Goal: Check status: Check status

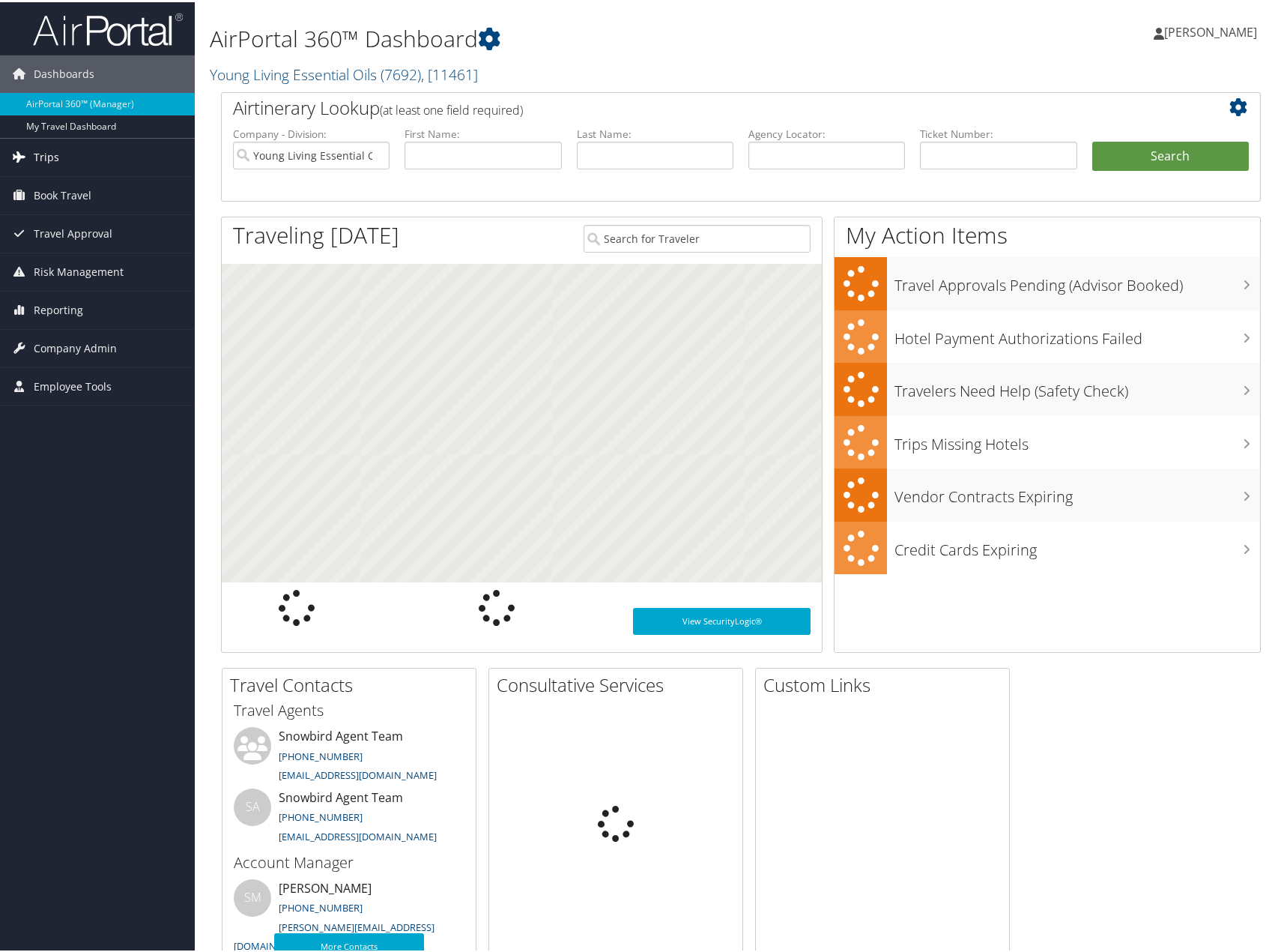
click at [43, 155] on span "Trips" at bounding box center [47, 155] width 26 height 38
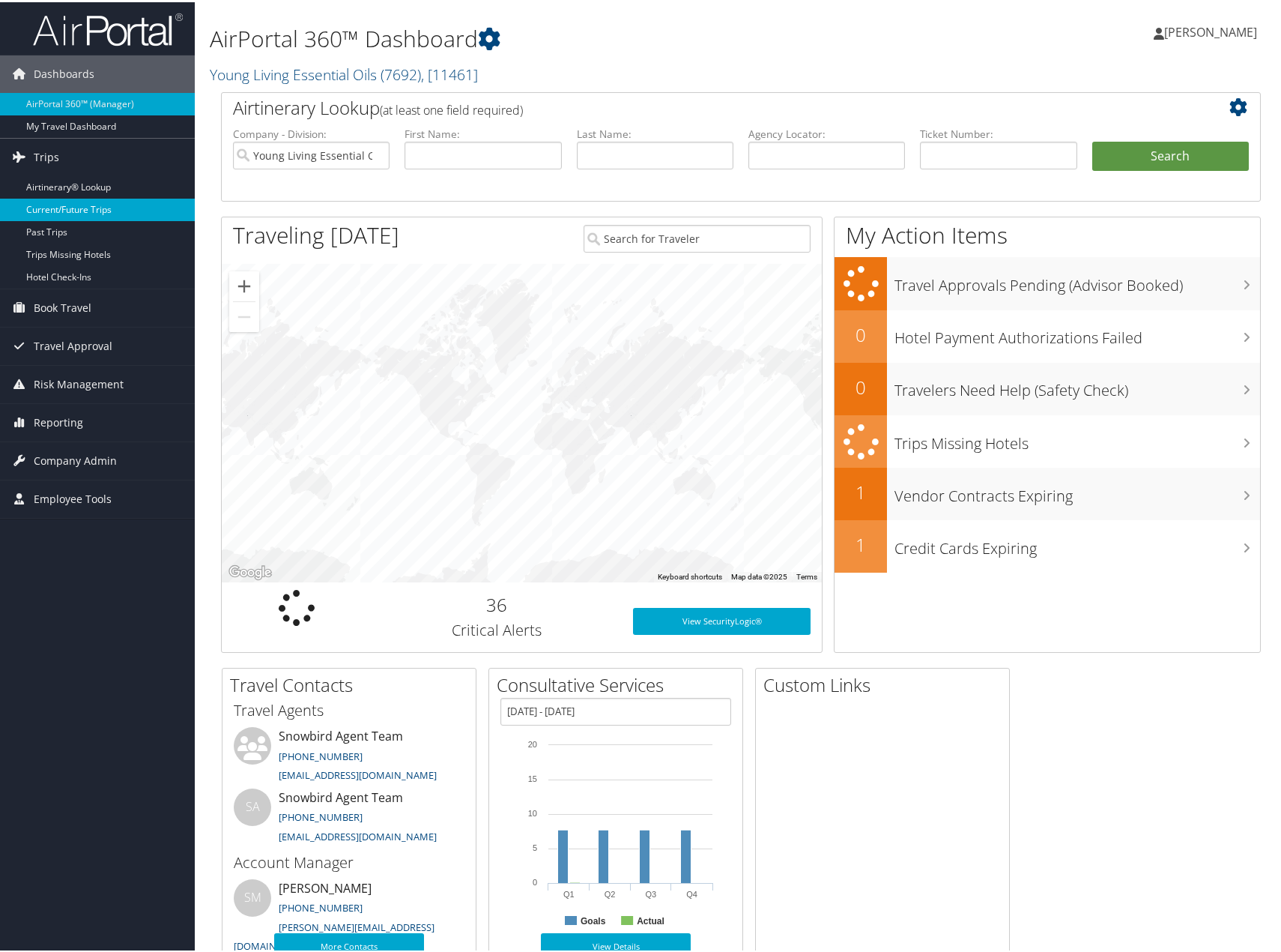
click at [68, 209] on link "Current/Future Trips" at bounding box center [97, 208] width 195 height 22
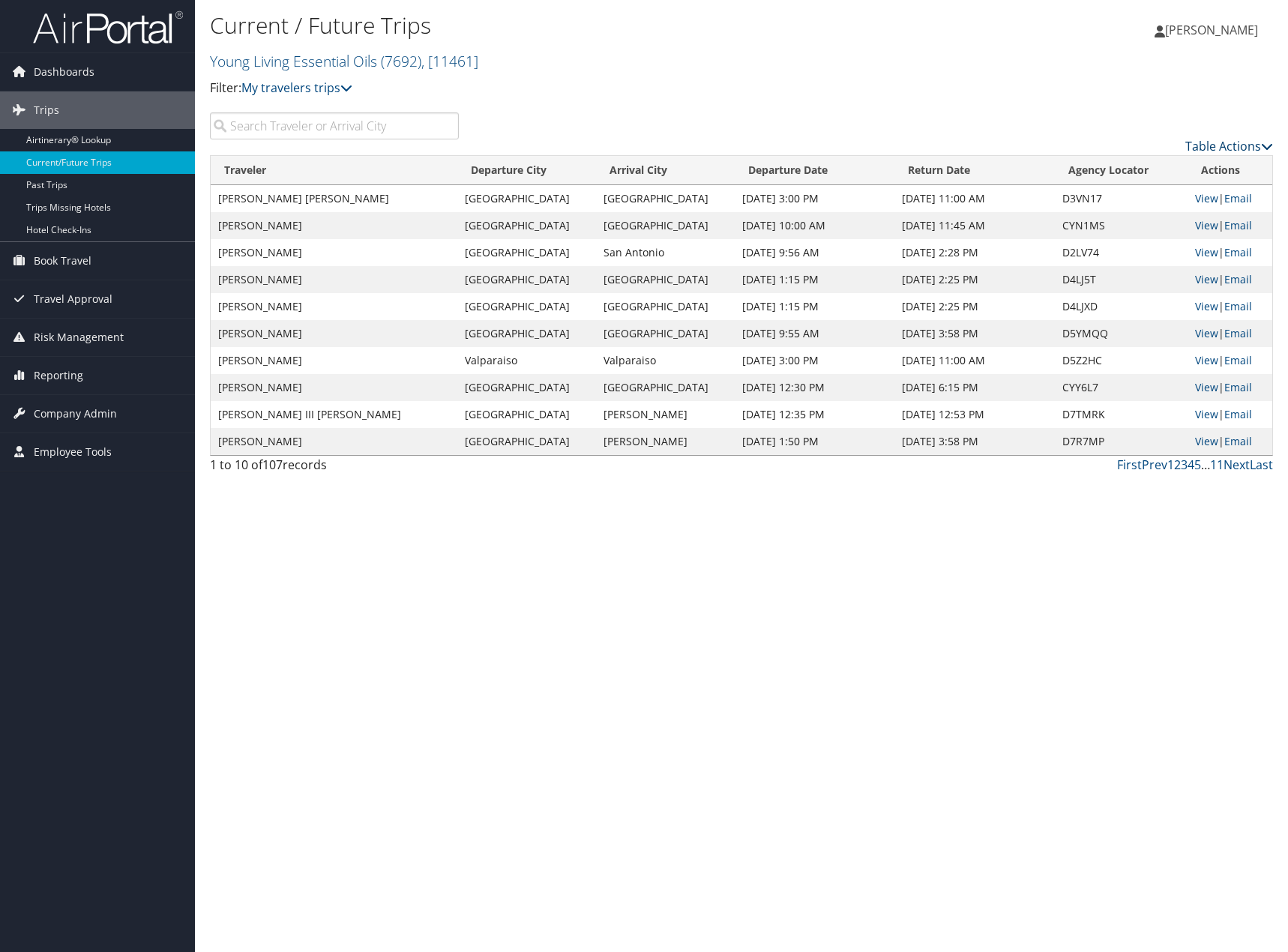
click at [1241, 142] on link "Table Actions" at bounding box center [1228, 146] width 88 height 17
click at [1165, 164] on link "Download Report" at bounding box center [1167, 170] width 197 height 26
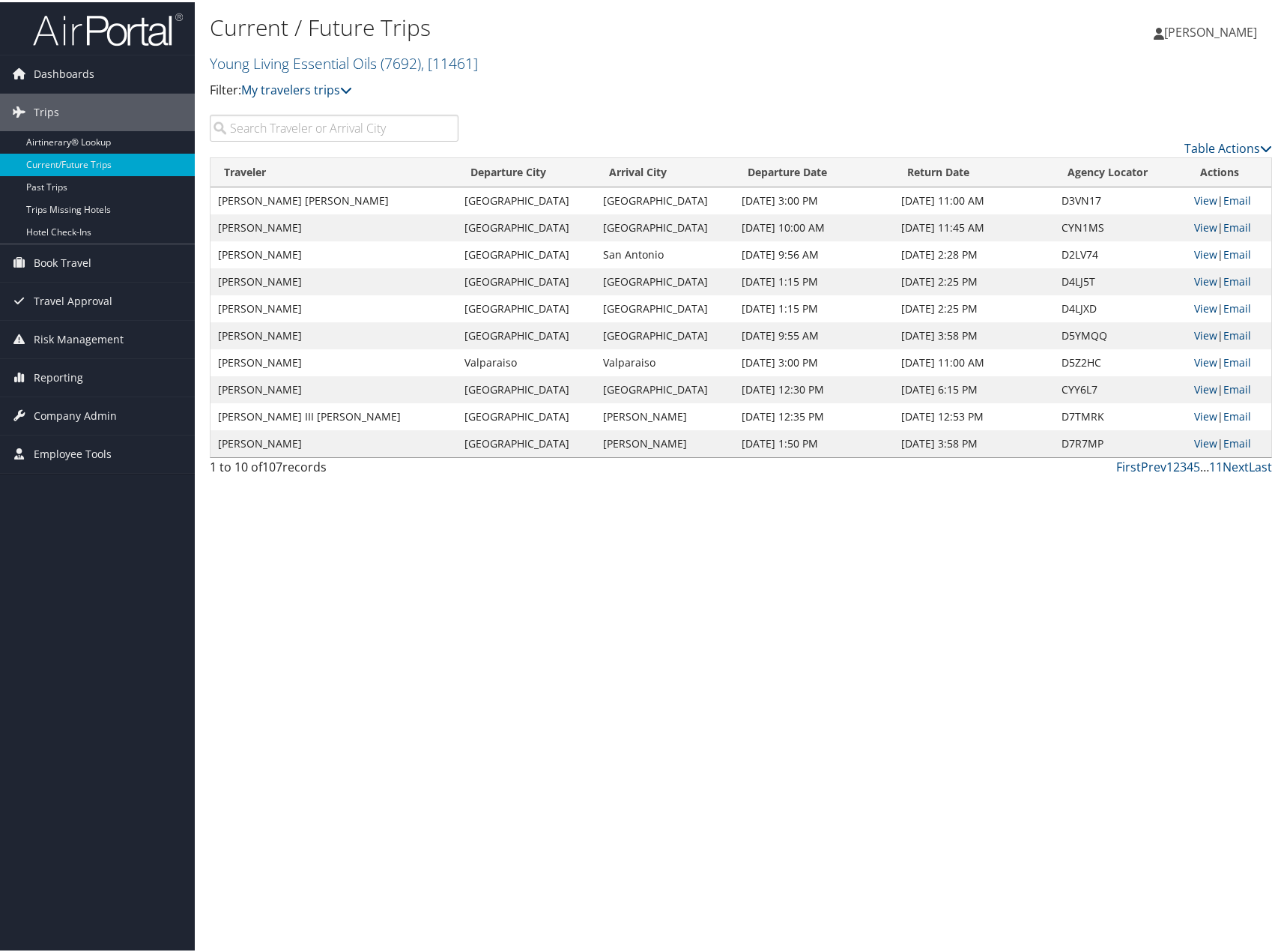
click at [388, 767] on div "Current / Future Trips Young Living Essential Oils ( 7692 ) , [ 11461 ] Young L…" at bounding box center [741, 476] width 1092 height 952
click at [317, 131] on input "search" at bounding box center [334, 125] width 249 height 27
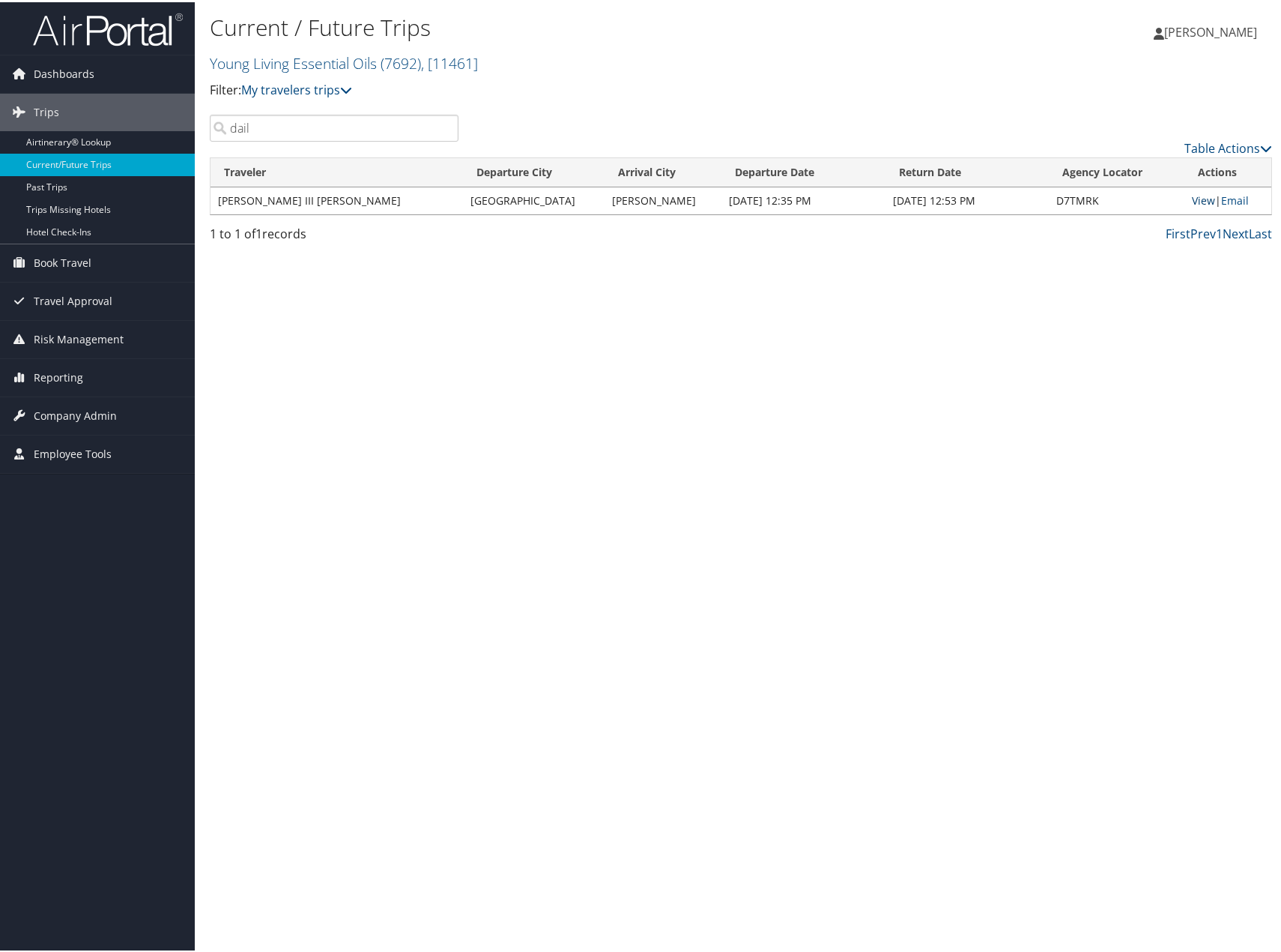
click at [1192, 194] on link "View" at bounding box center [1204, 197] width 23 height 14
click at [306, 125] on input "dail" at bounding box center [334, 125] width 249 height 27
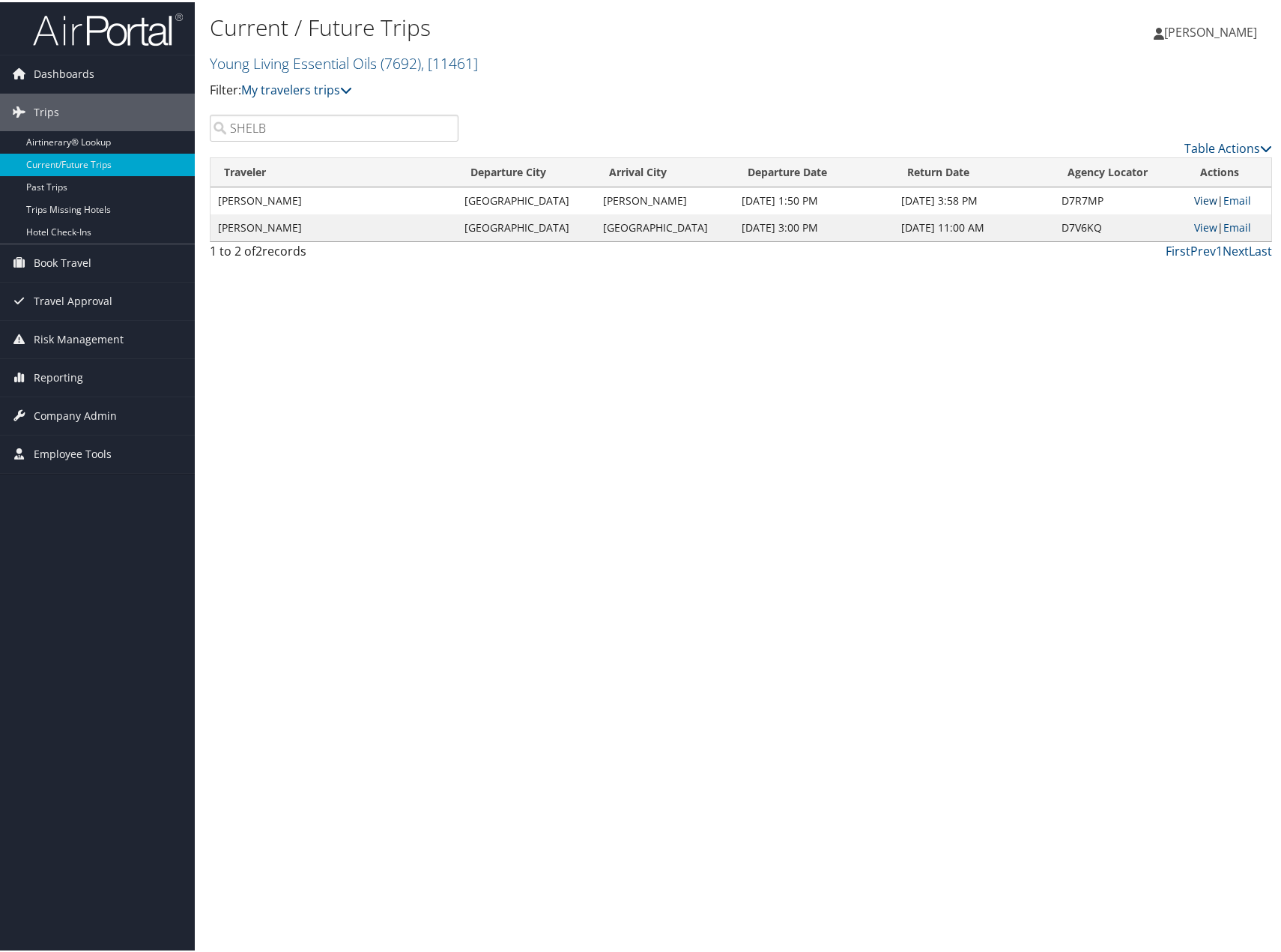
click at [1194, 194] on link "View" at bounding box center [1205, 197] width 23 height 14
click at [1204, 228] on link "View" at bounding box center [1205, 224] width 23 height 14
click at [300, 125] on input "SHELB" at bounding box center [334, 125] width 249 height 27
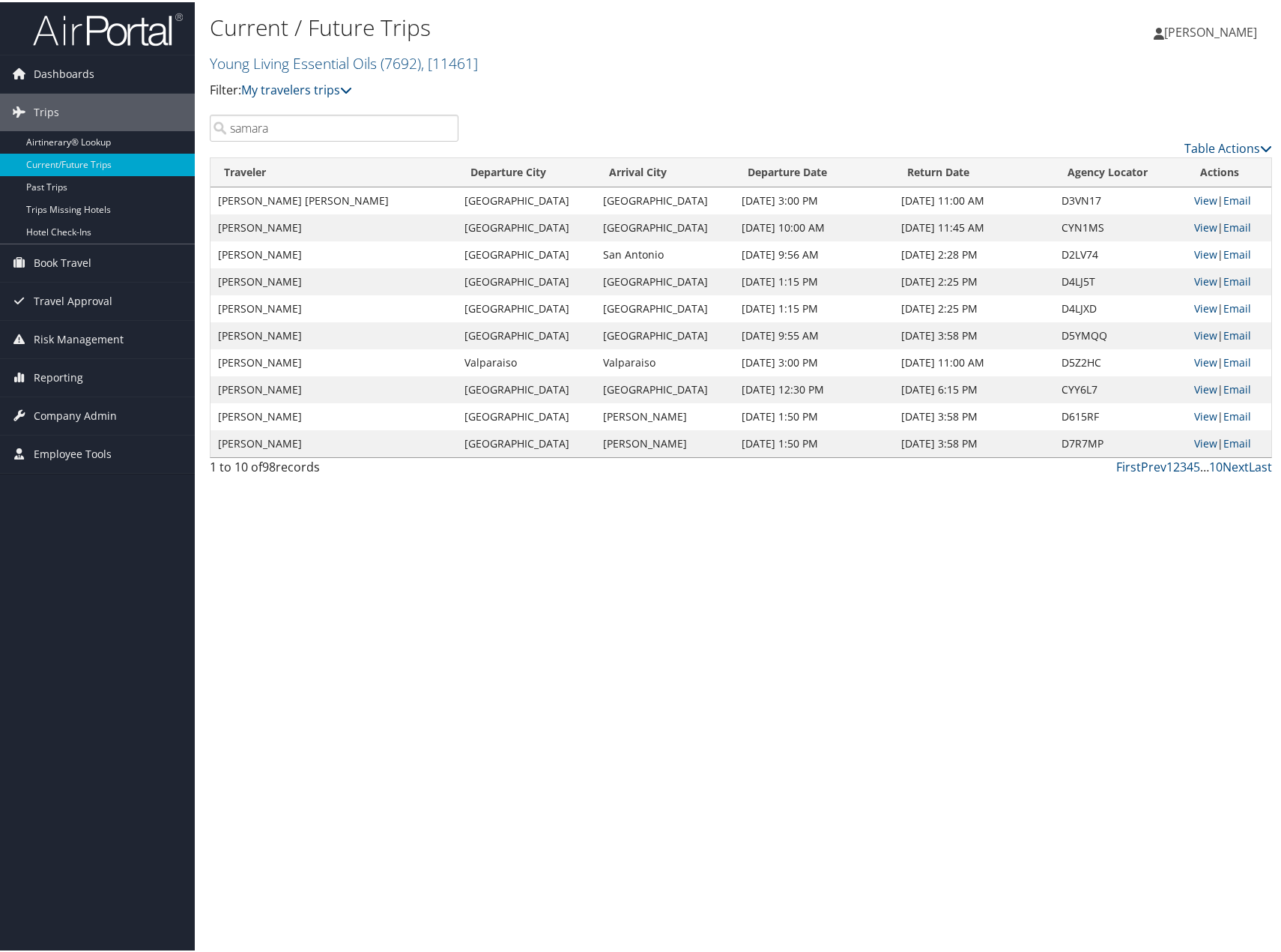
type input "samara"
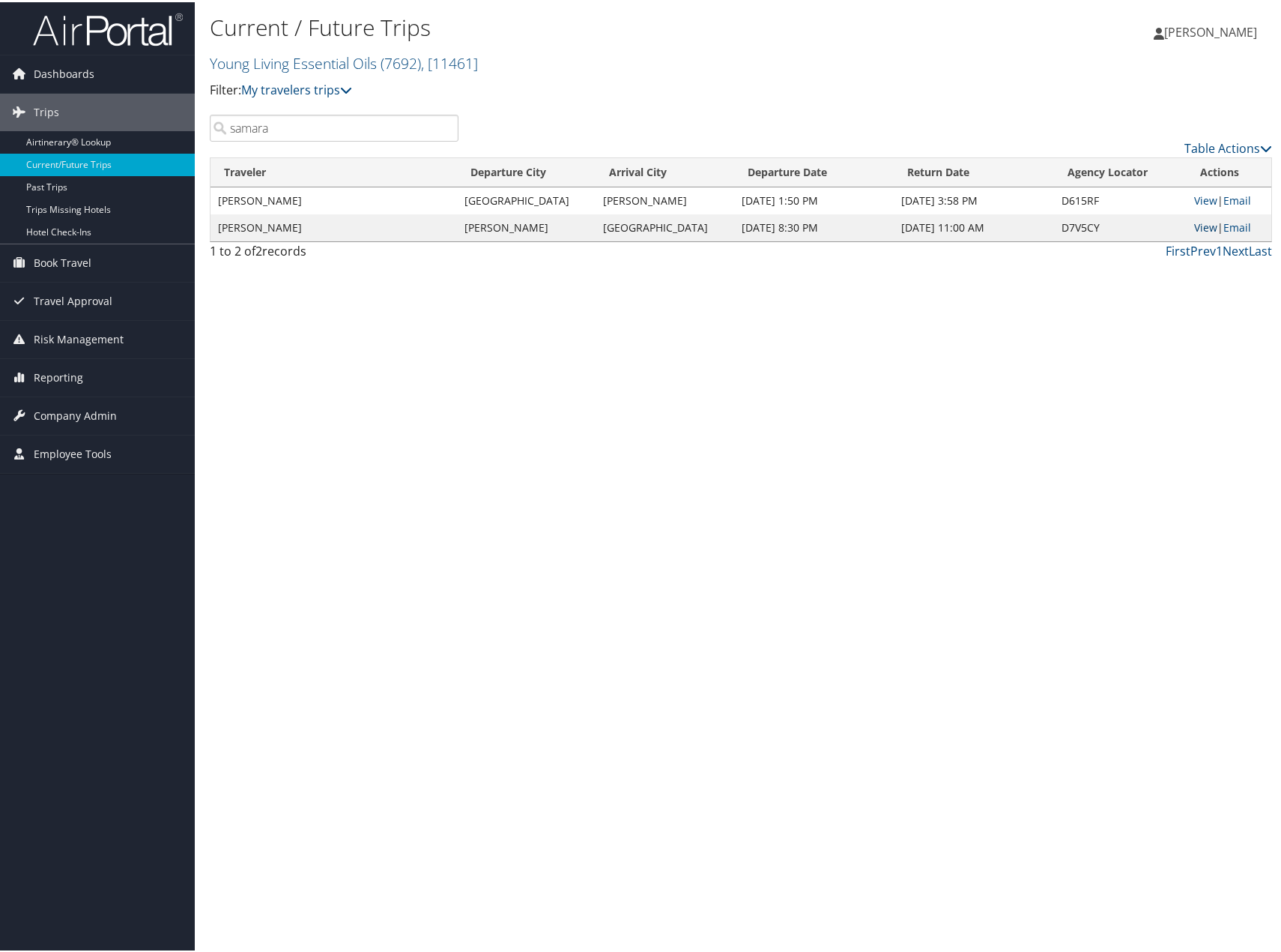
click at [1198, 222] on link "View" at bounding box center [1205, 224] width 23 height 14
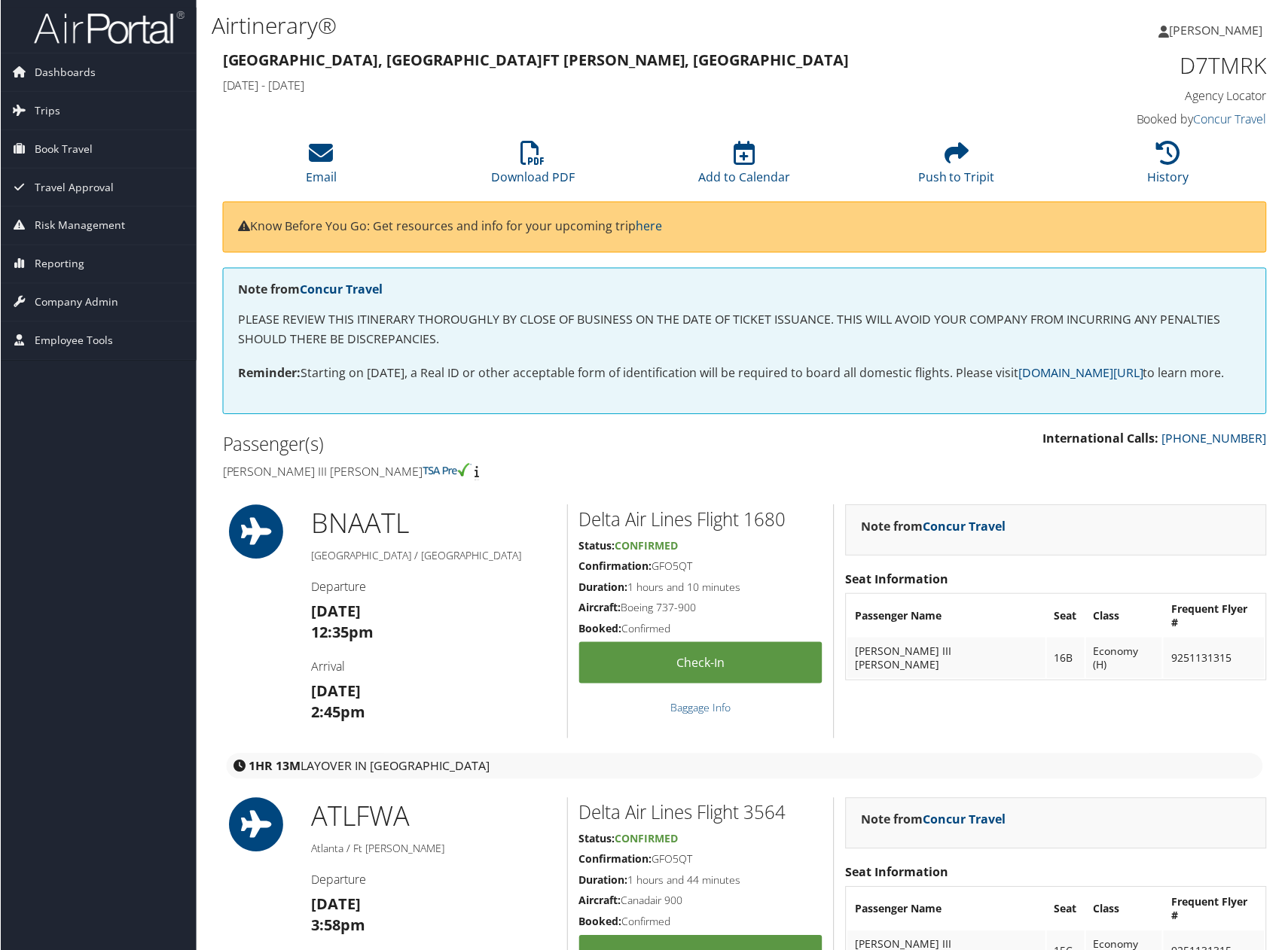
click at [1215, 66] on h1 "D7TMRK" at bounding box center [1146, 66] width 245 height 32
copy h1 "D7TMRK"
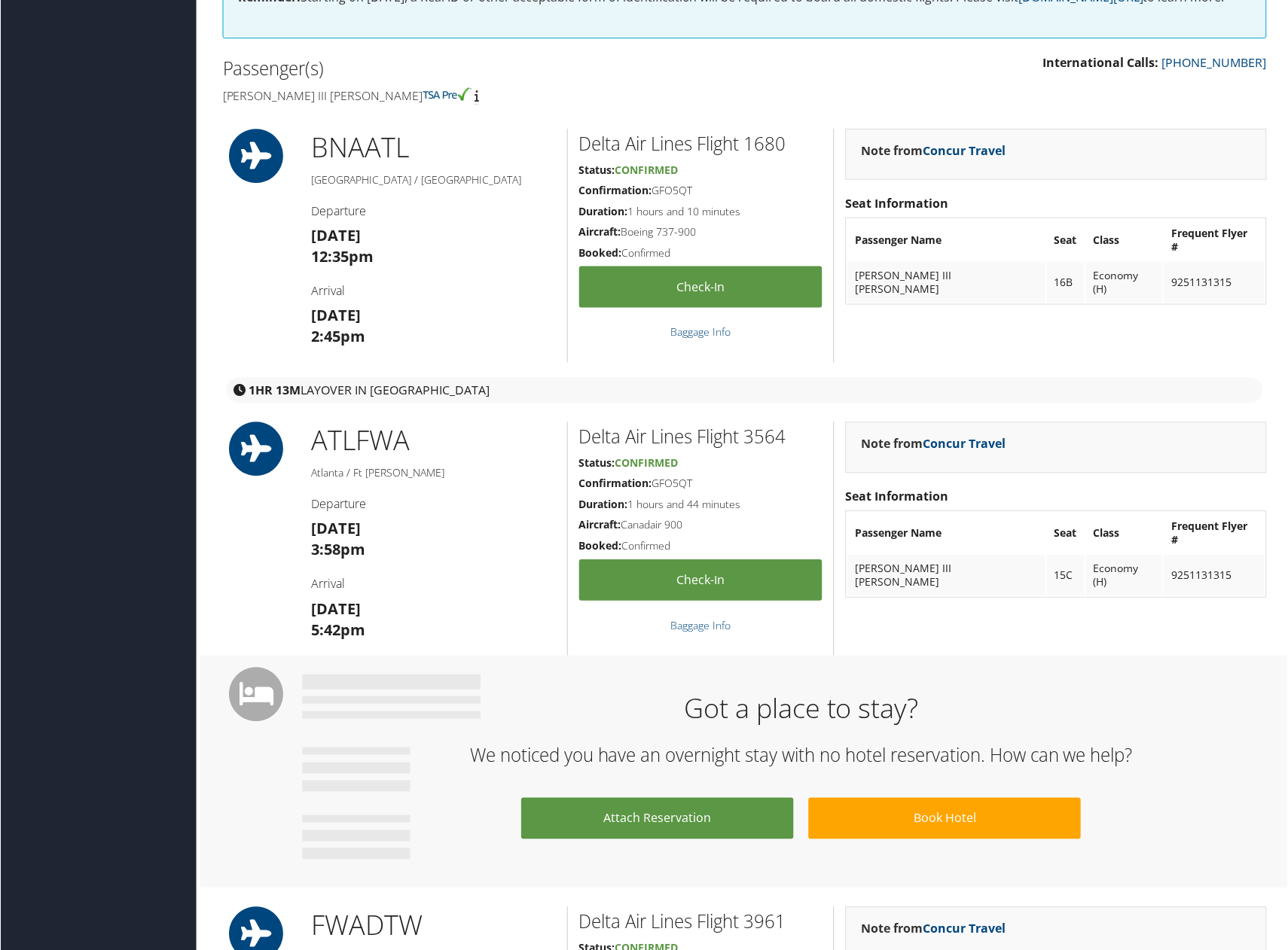
scroll to position [451, 0]
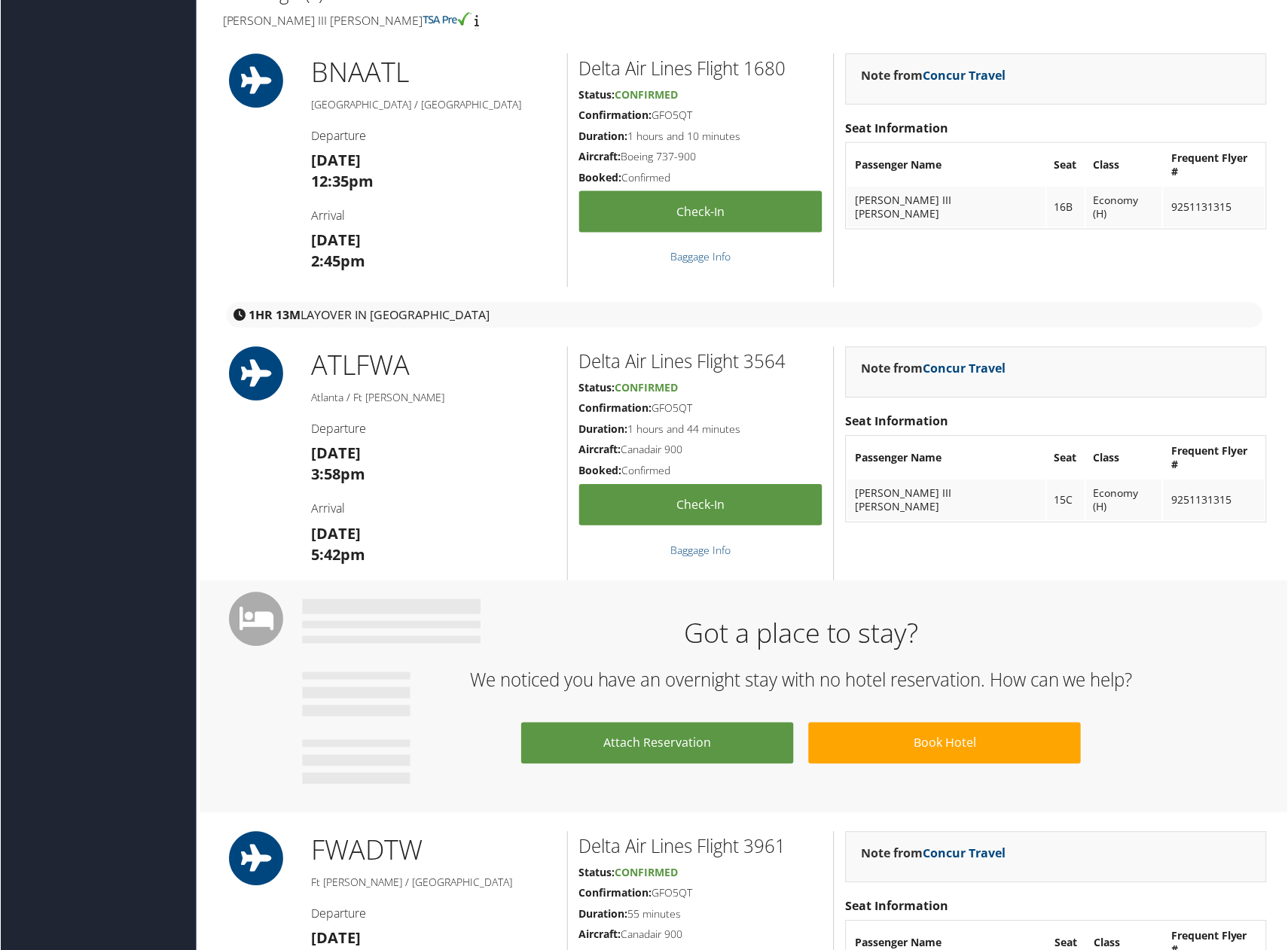
click at [681, 112] on h5 "Confirmation: GFO5QT" at bounding box center [701, 115] width 244 height 15
copy h5 "GFO5QT"
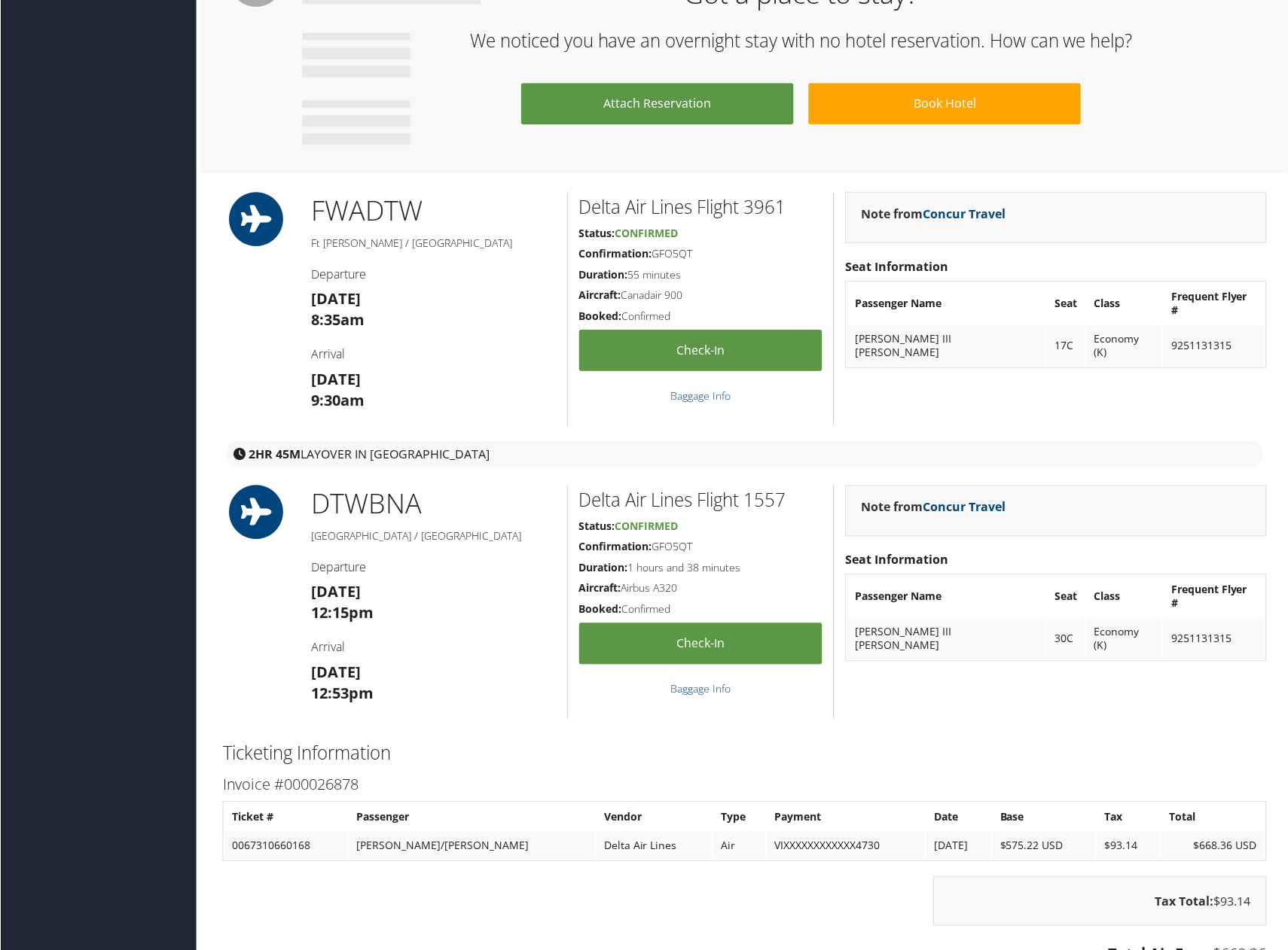
scroll to position [1205, 0]
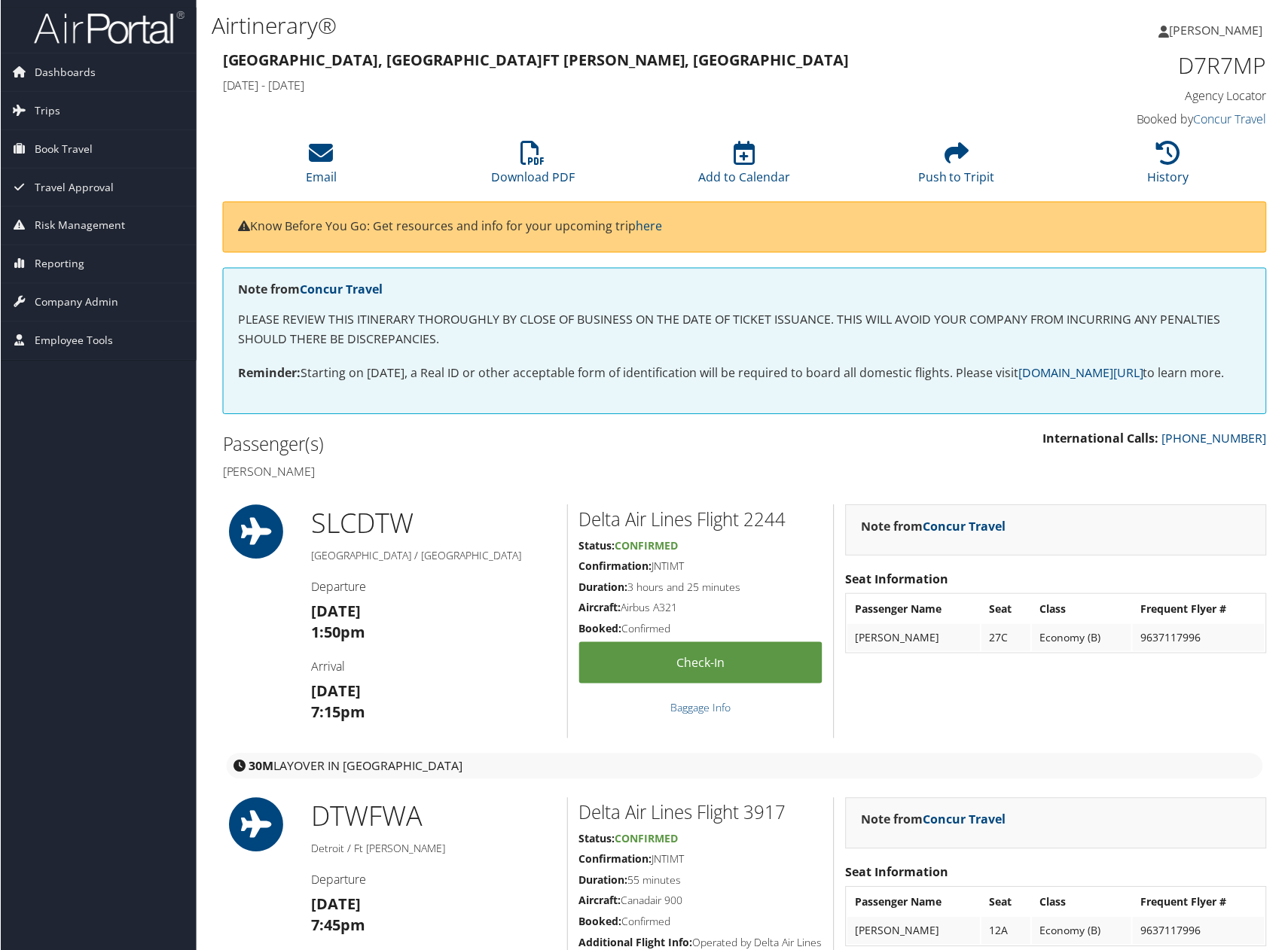
click at [1220, 65] on h1 "D7R7MP" at bounding box center [1146, 66] width 245 height 32
copy h1 "D7R7MP"
click at [676, 569] on h5 "Confirmation: JNTIMT" at bounding box center [701, 567] width 244 height 15
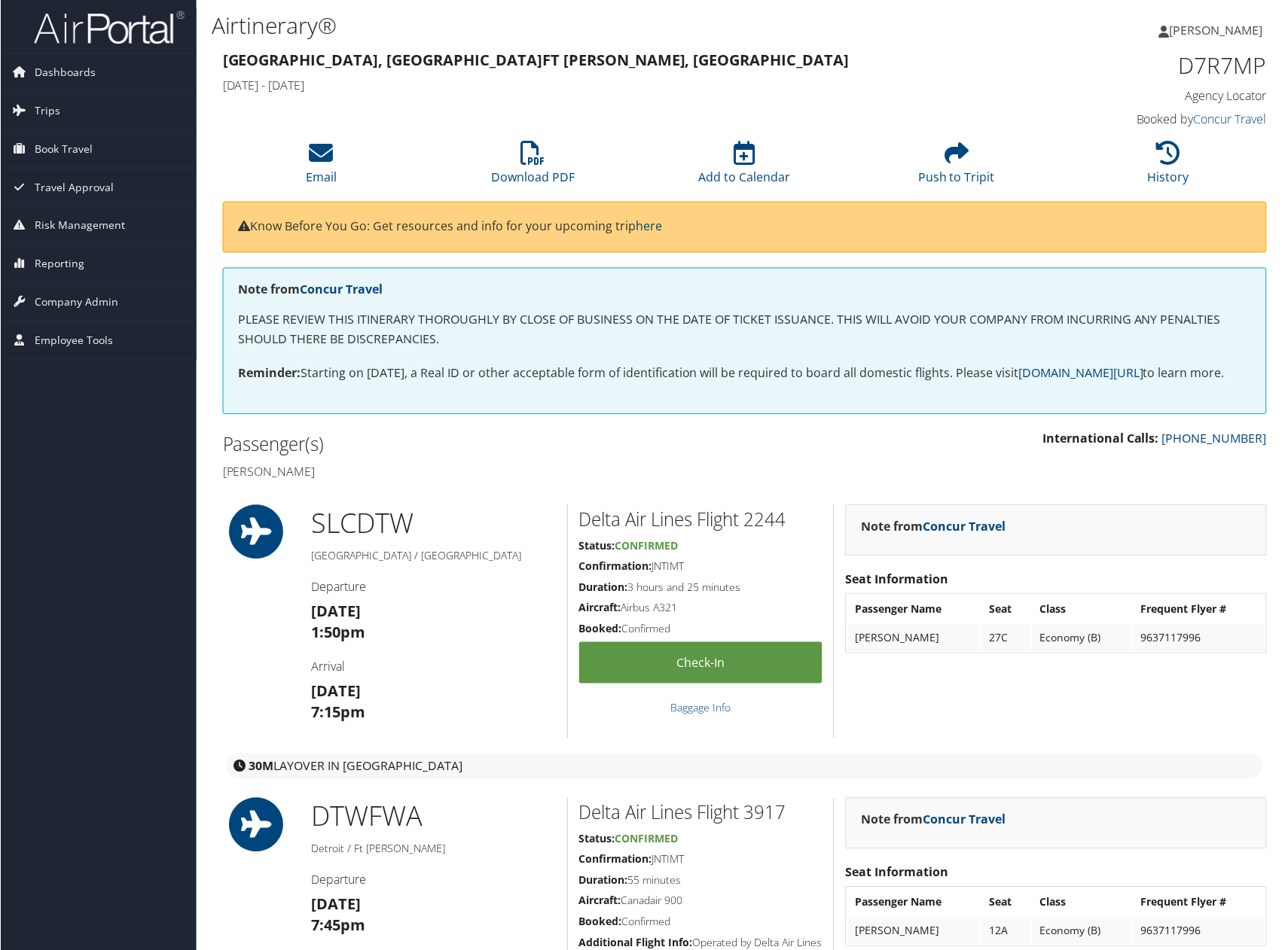
copy h5 "JNTIMT"
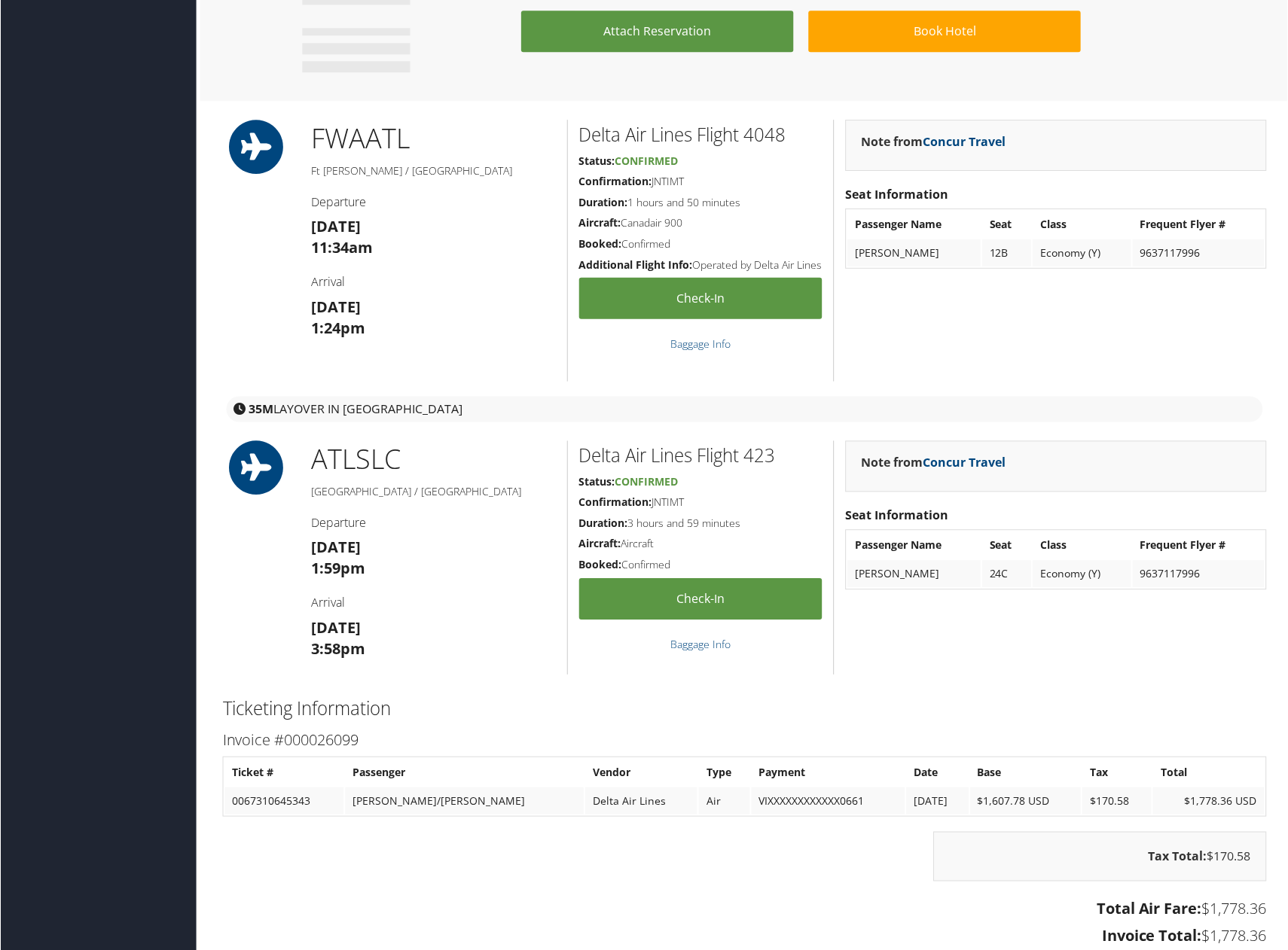
scroll to position [1205, 0]
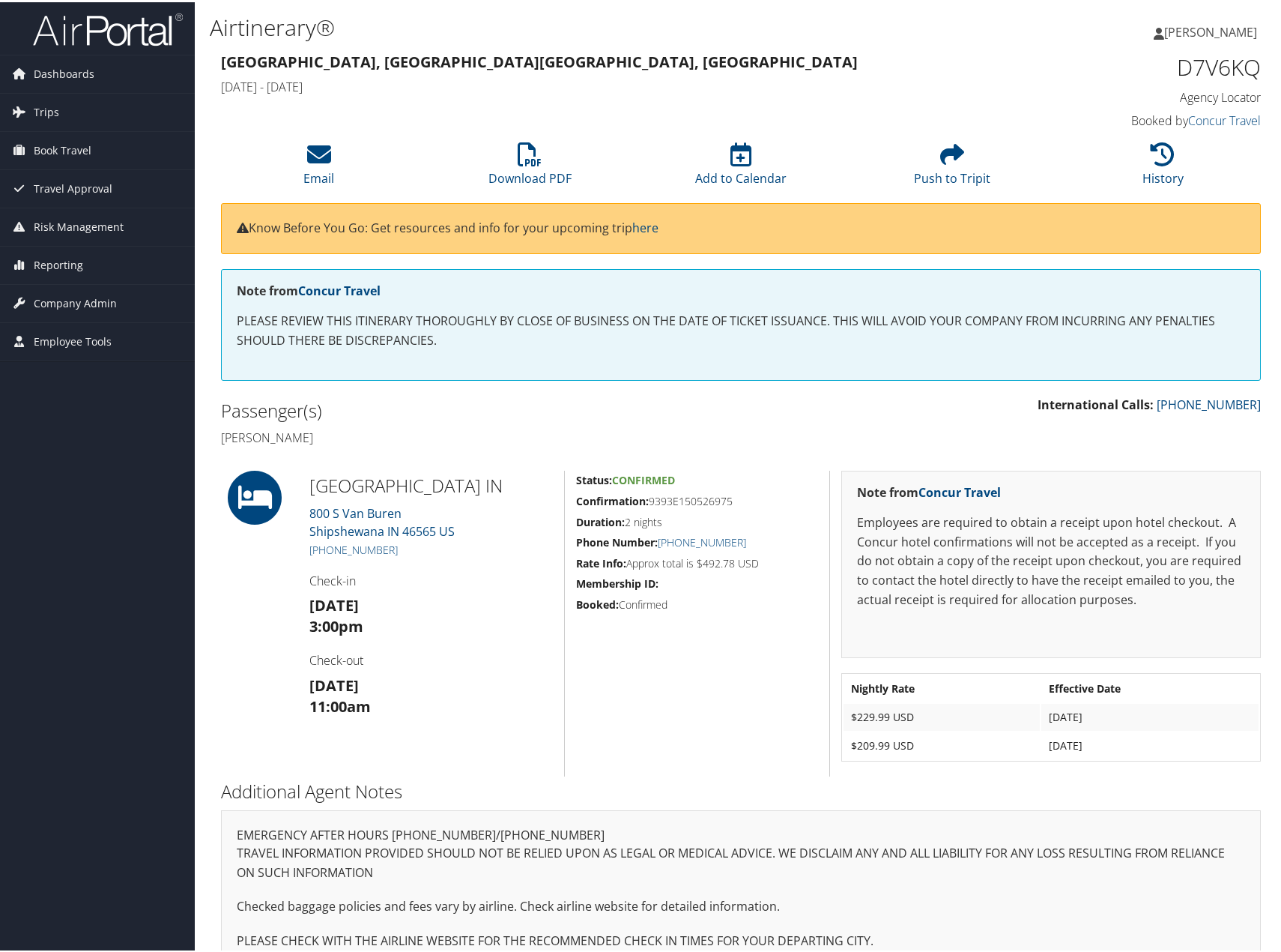
click at [1224, 73] on h1 "D7V6KQ" at bounding box center [1140, 65] width 243 height 31
click at [1224, 72] on h1 "D7V6KQ" at bounding box center [1140, 65] width 243 height 31
copy h1 "D7V6KQ"
click at [705, 502] on h5 "Confirmation: 9393E150526975" at bounding box center [697, 499] width 243 height 15
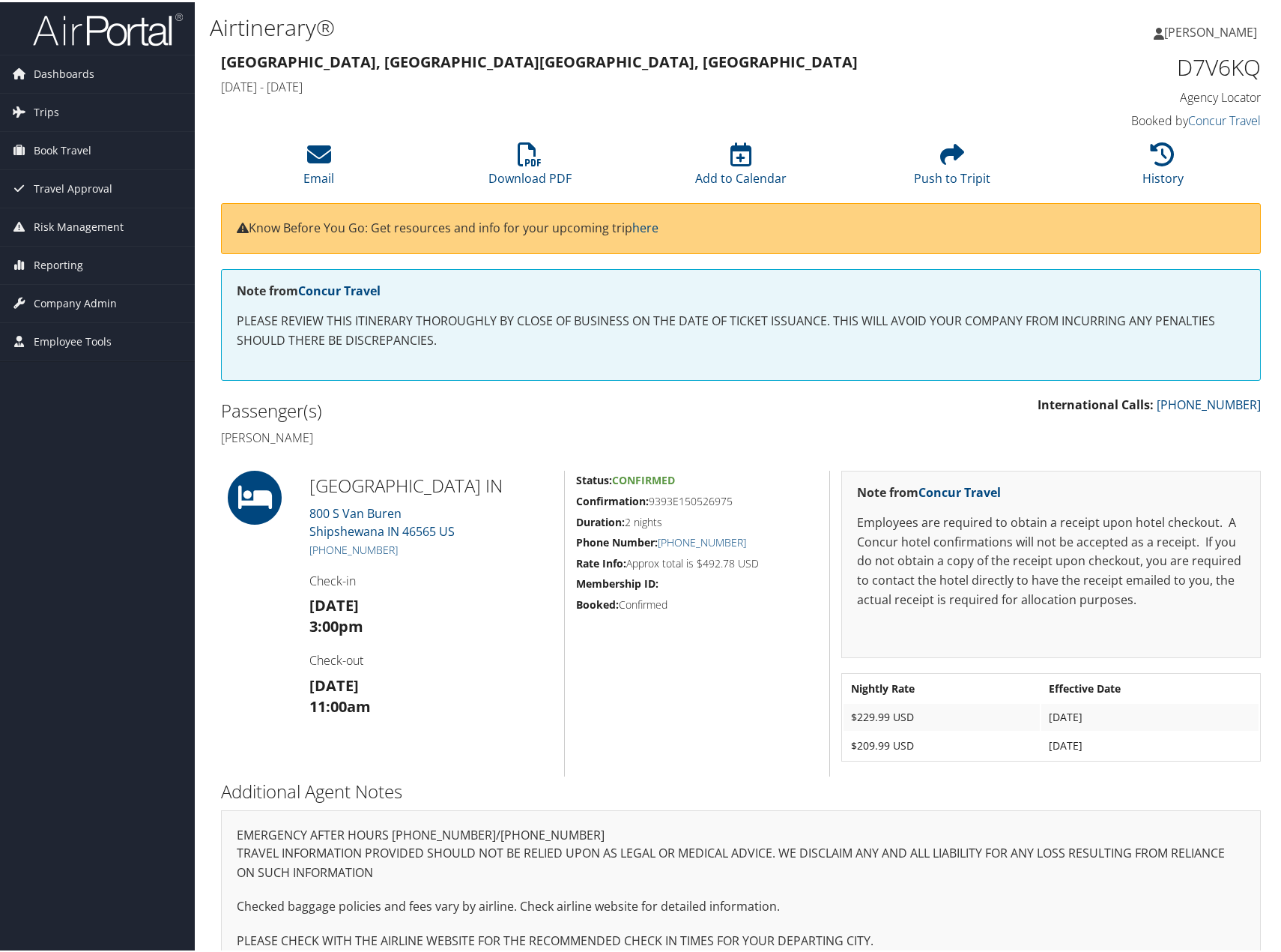
copy h5 "9393E150526975"
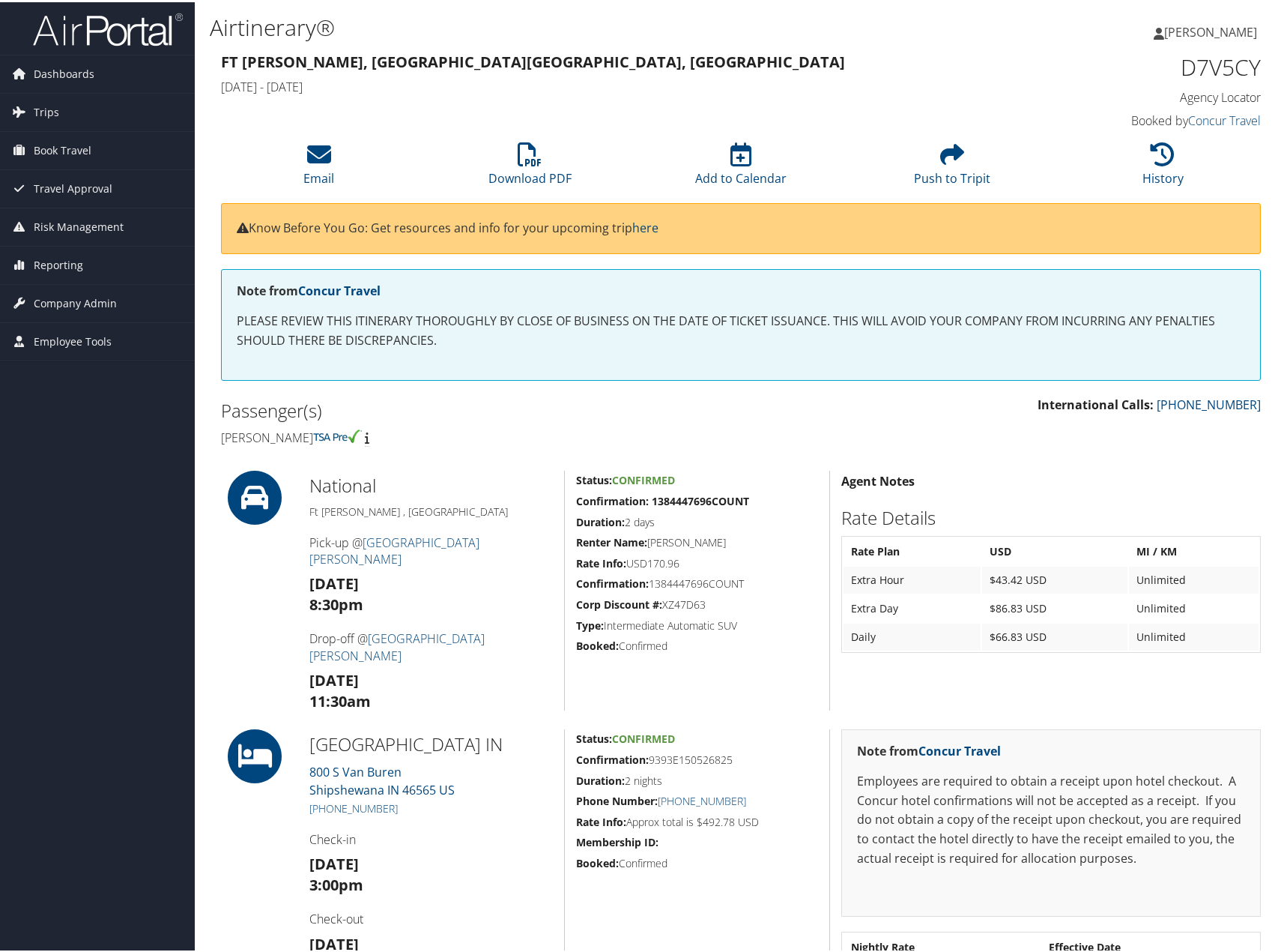
click at [1216, 66] on h1 "D7V5CY" at bounding box center [1140, 65] width 243 height 31
copy h1 "D7V5CY"
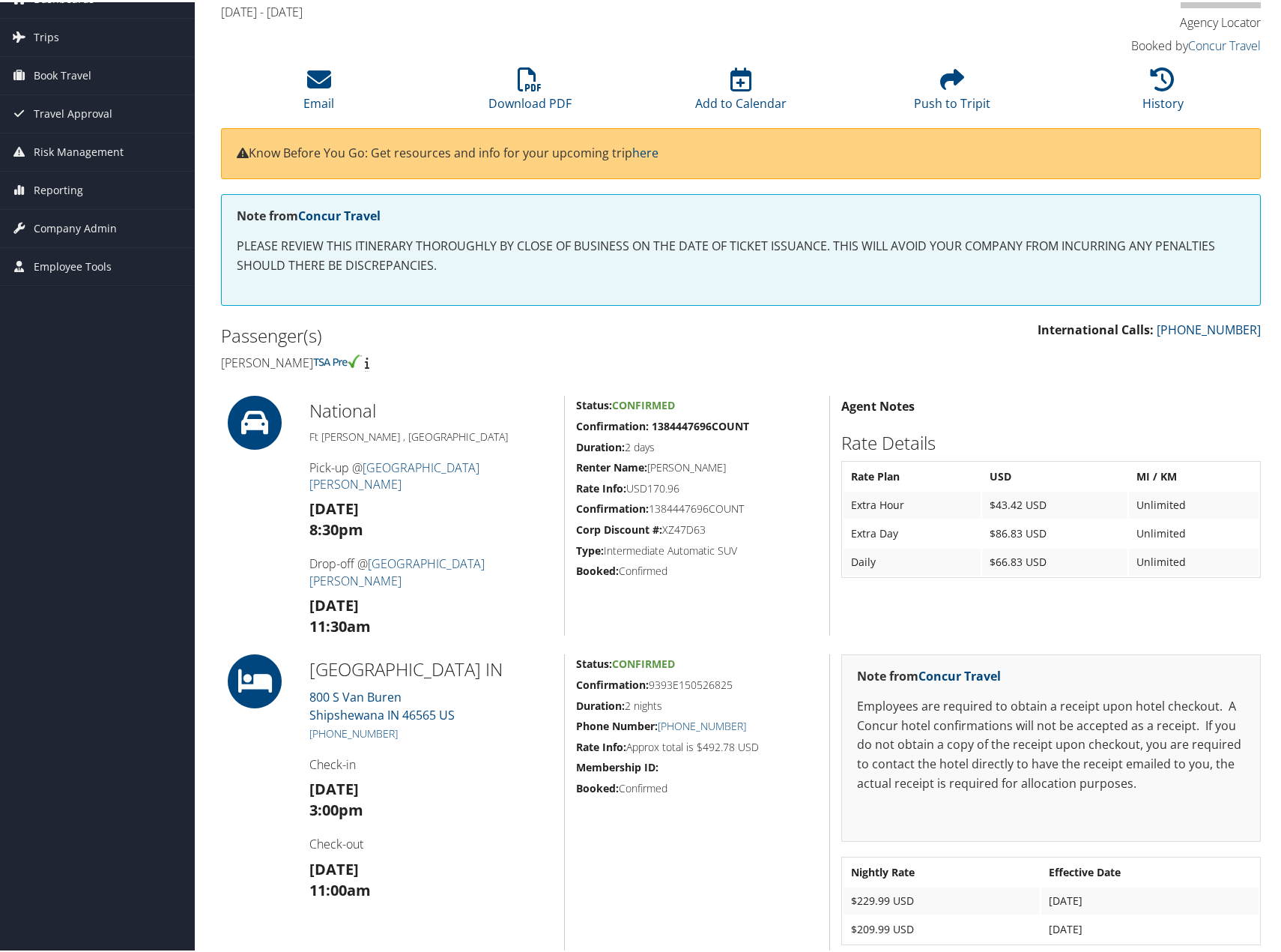
scroll to position [149, 0]
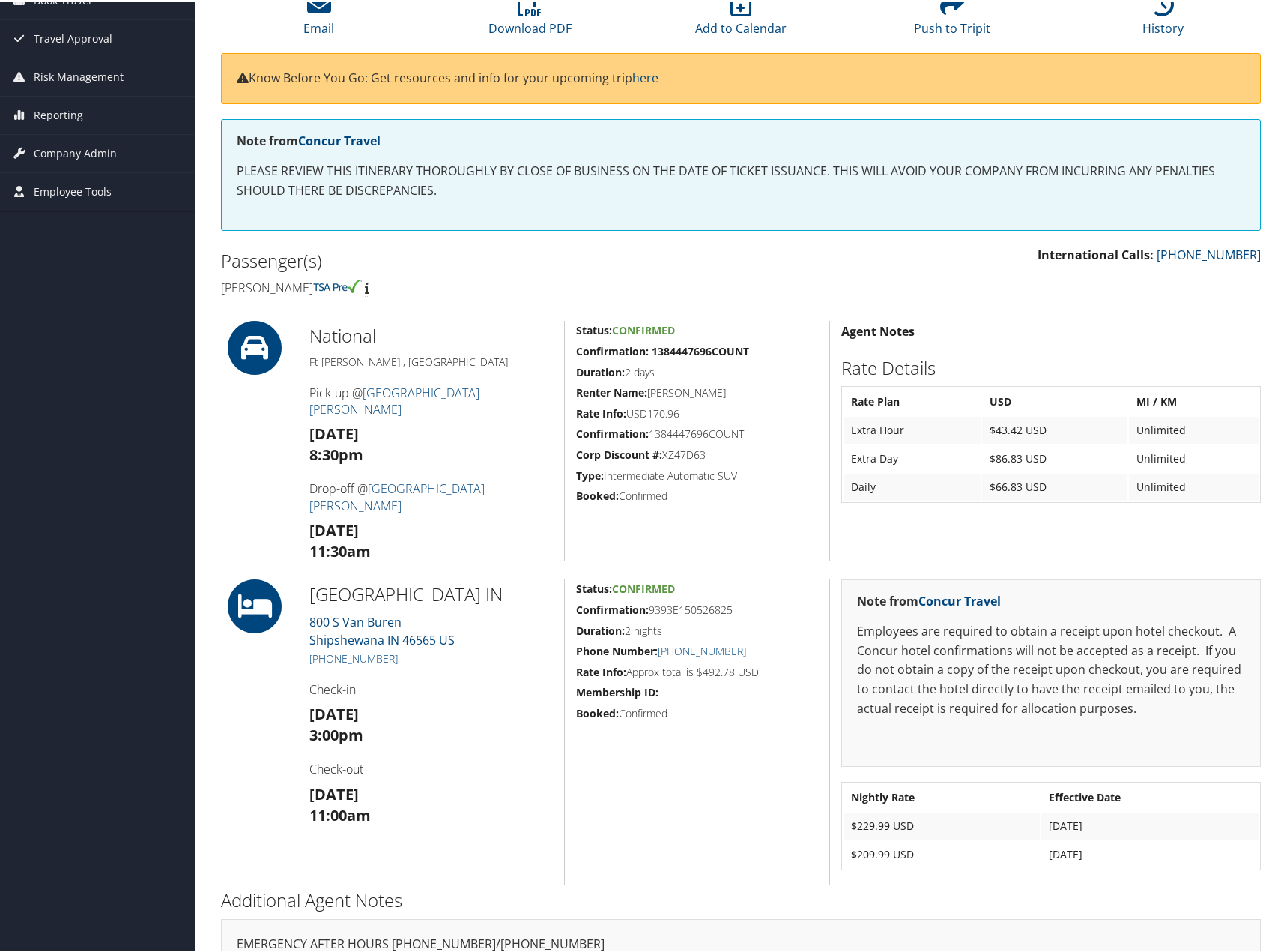
click at [686, 356] on strong "Confirmation: 1384447696COUNT" at bounding box center [663, 348] width 173 height 14
click at [685, 355] on strong "Confirmation: 1384447696COUNT" at bounding box center [663, 348] width 173 height 14
copy strong "1384447696COUNT"
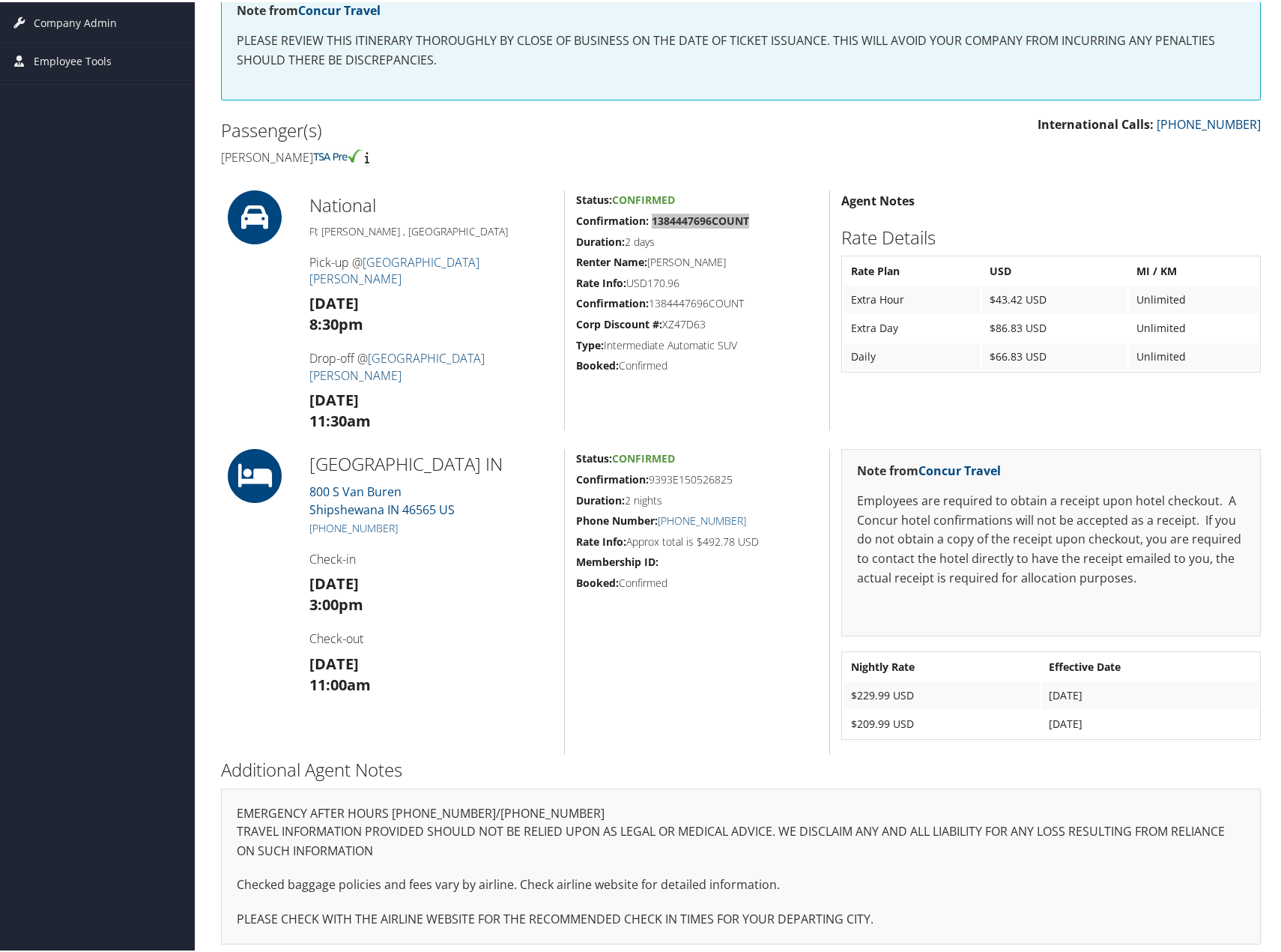
scroll to position [286, 0]
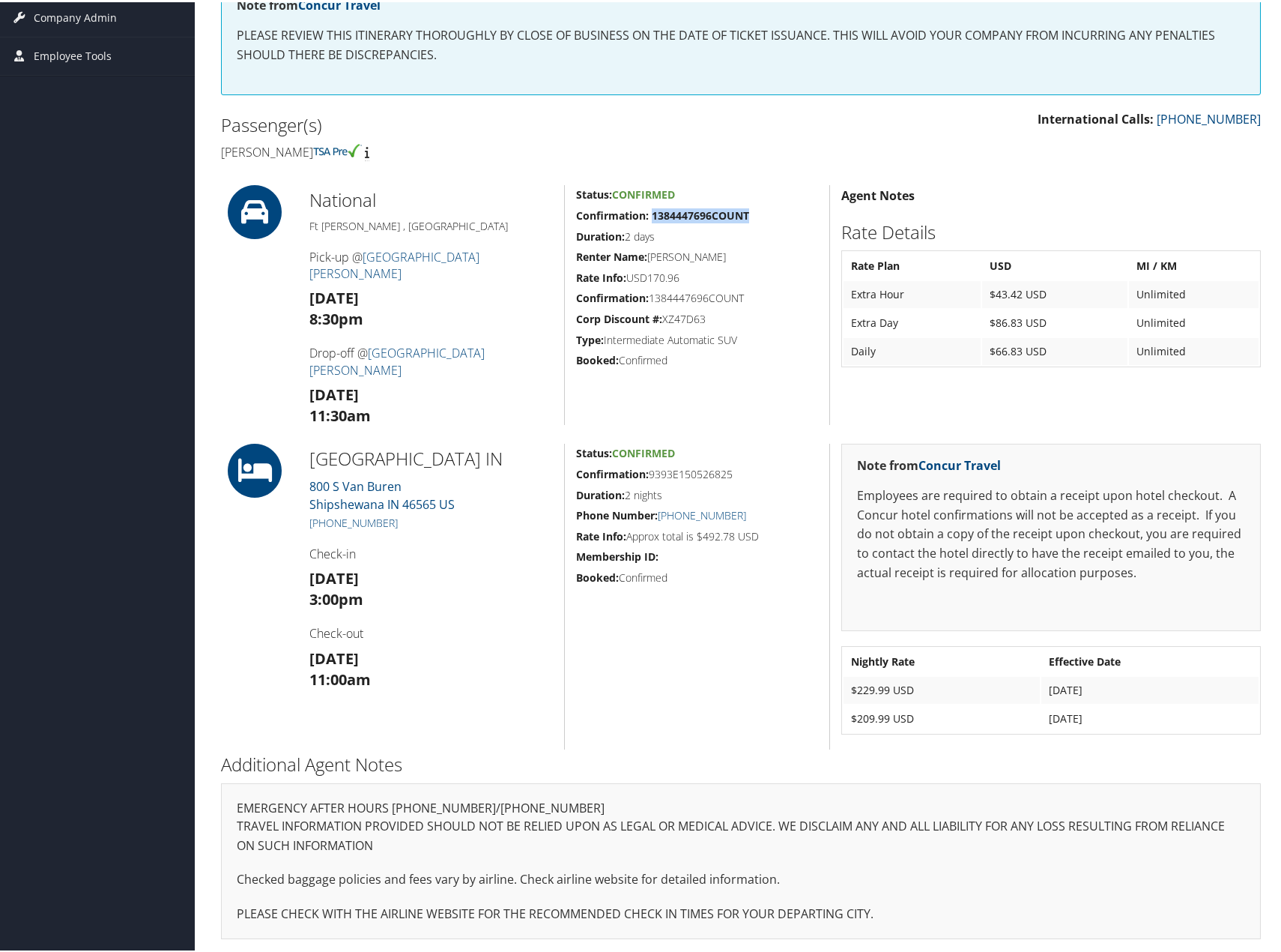
click at [725, 476] on h5 "Confirmation: 9393E150526825" at bounding box center [697, 472] width 243 height 15
copy h5 "9393E150526825"
